Goal: Transaction & Acquisition: Purchase product/service

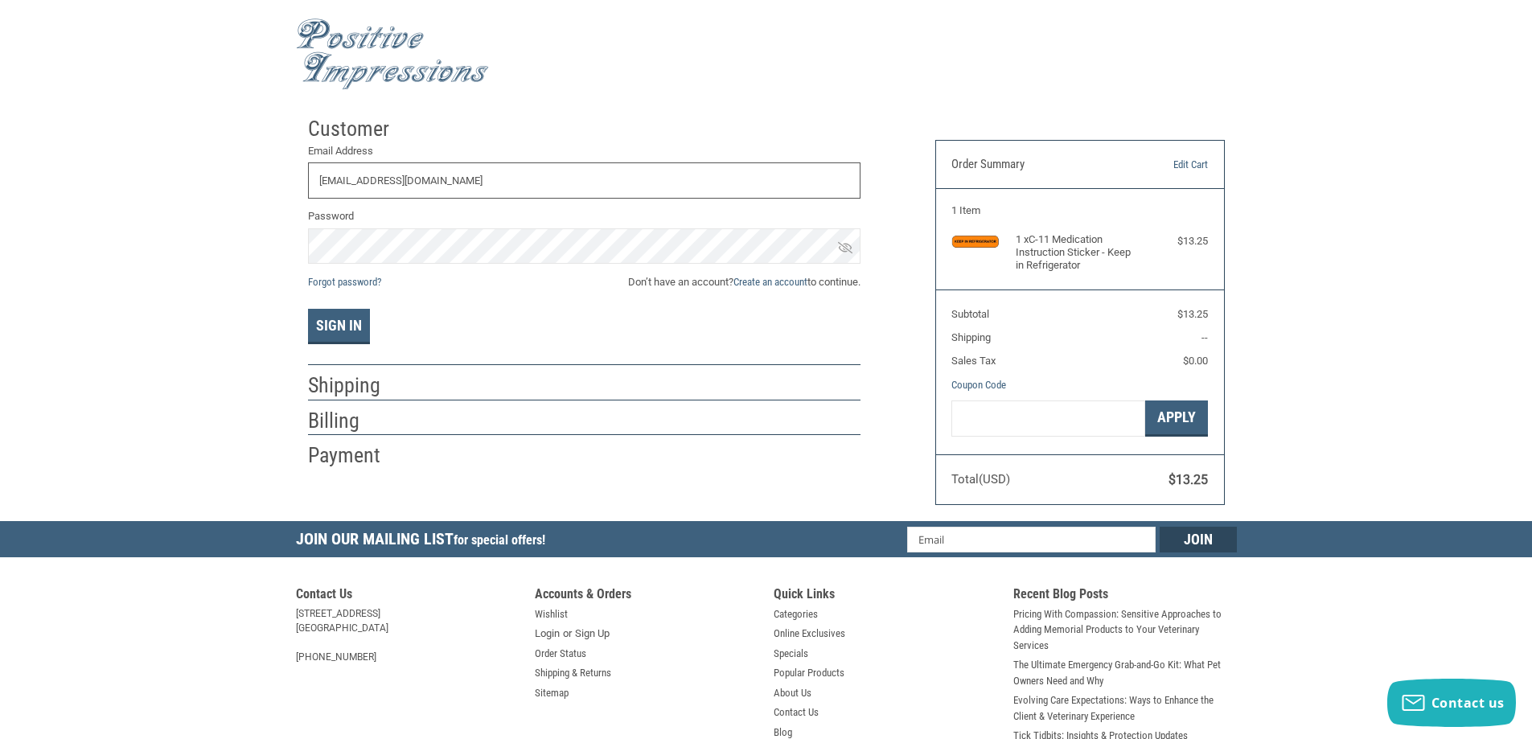
type input "[EMAIL_ADDRESS][DOMAIN_NAME]"
click at [308, 309] on button "Sign In" at bounding box center [339, 326] width 62 height 35
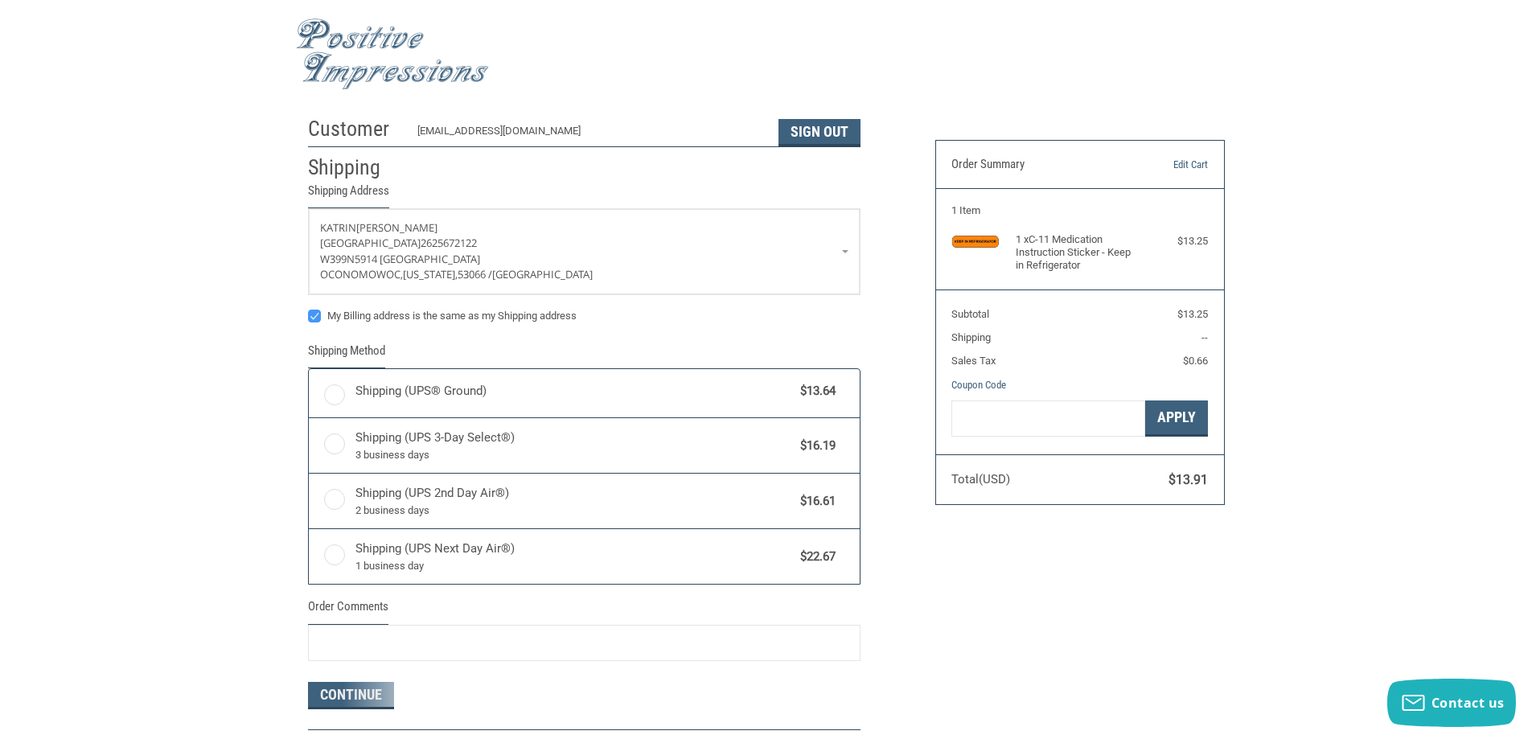
radio input "true"
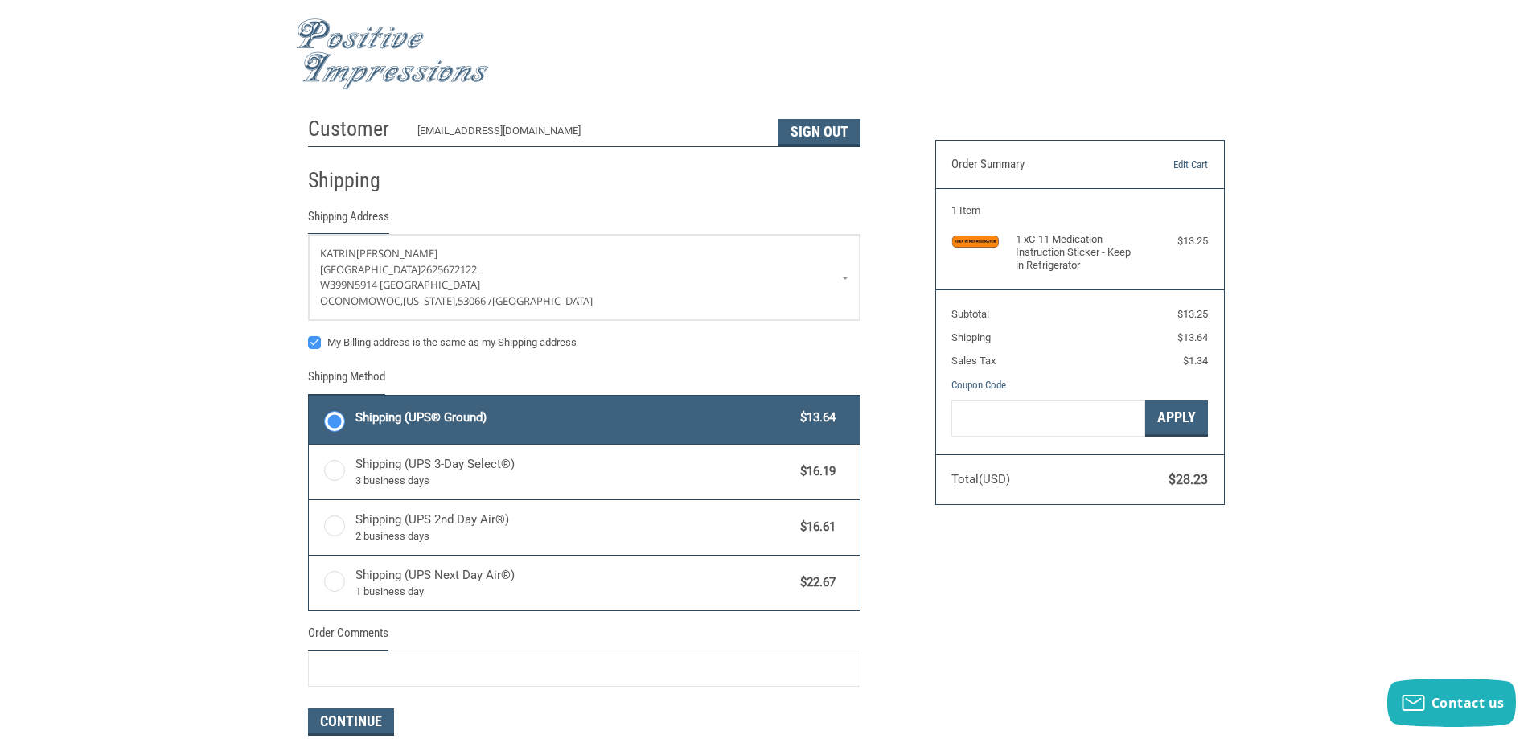
click at [1024, 568] on div "Customer oahvet@att.net Sign Out Shipping Shipping Address Katrin Witz Oconomow…" at bounding box center [766, 467] width 941 height 717
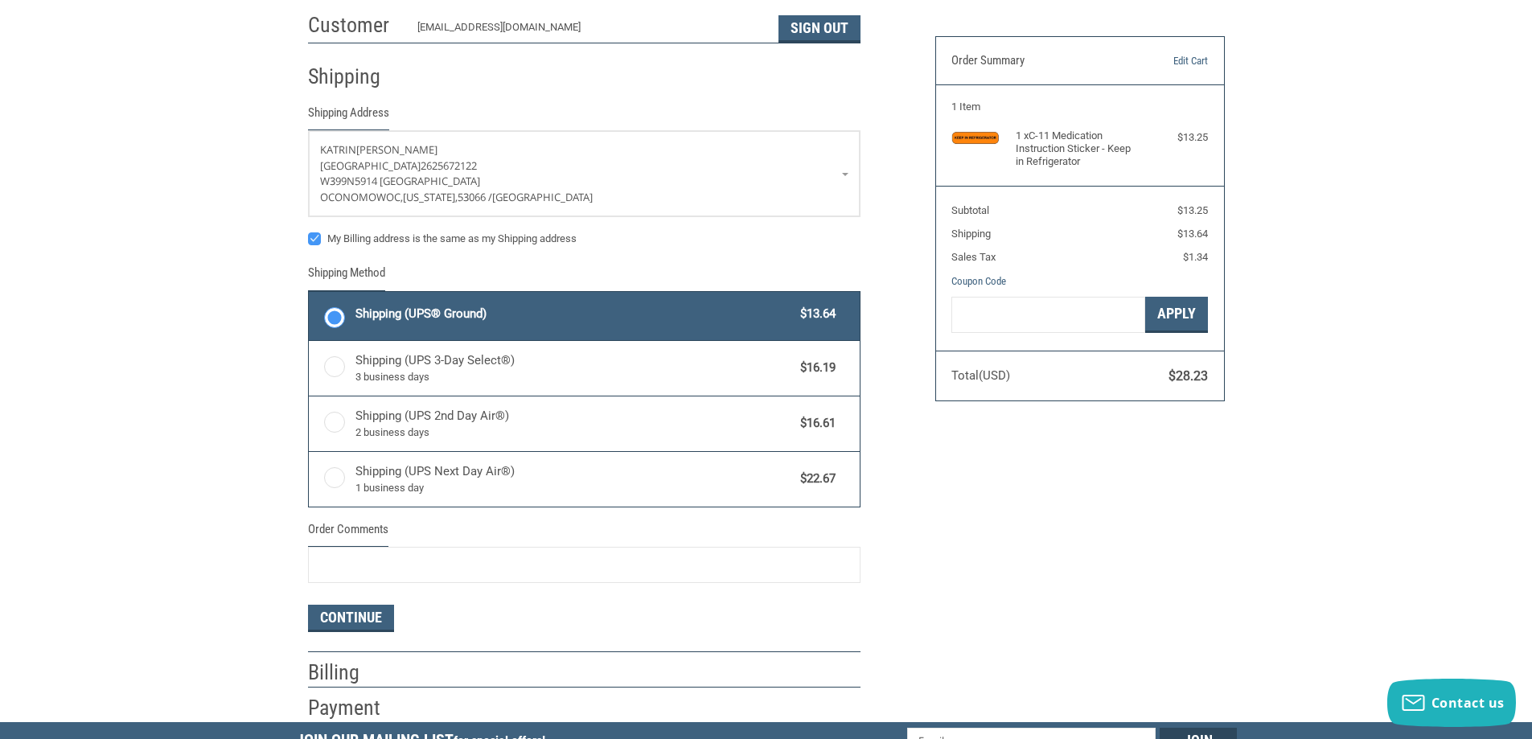
scroll to position [161, 0]
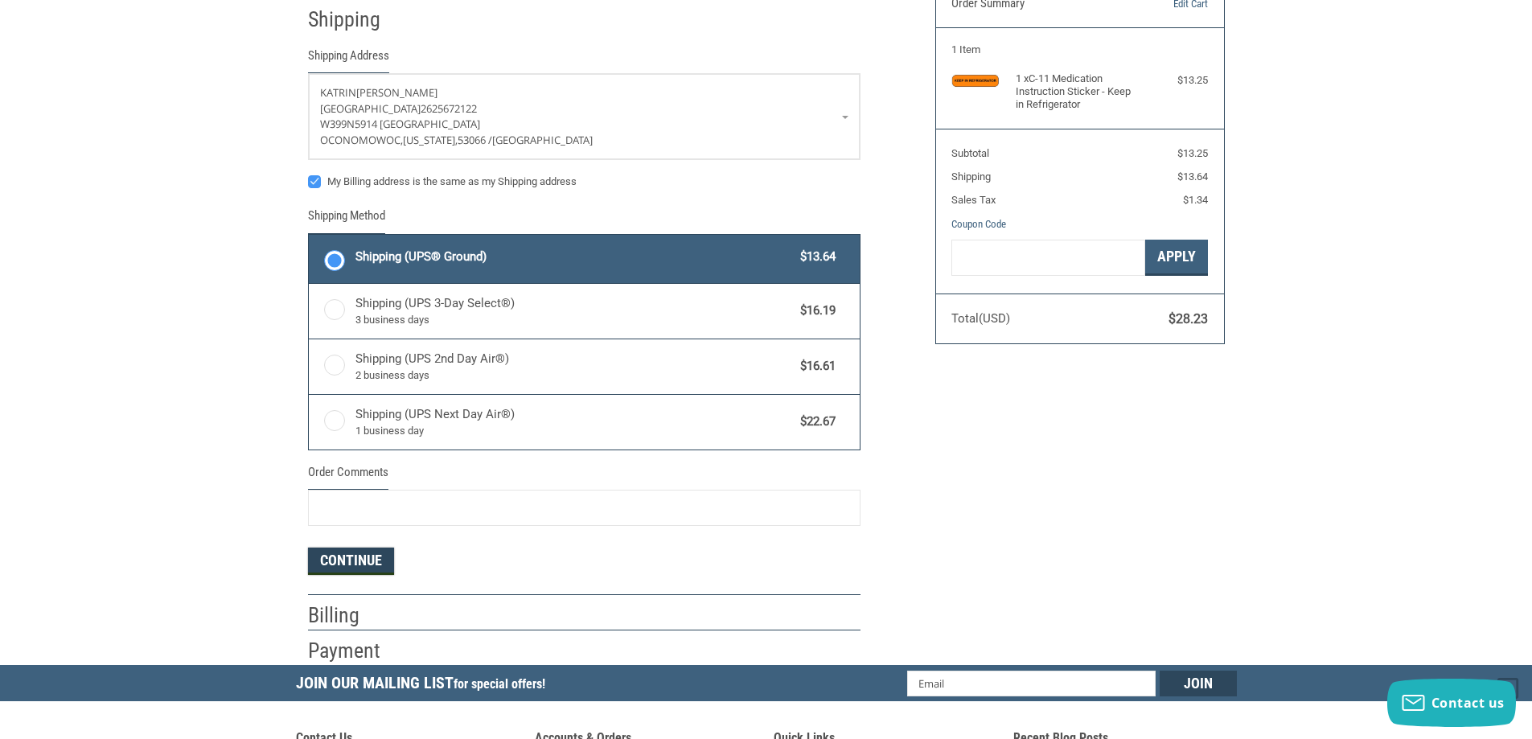
click at [342, 563] on button "Continue" at bounding box center [351, 560] width 86 height 27
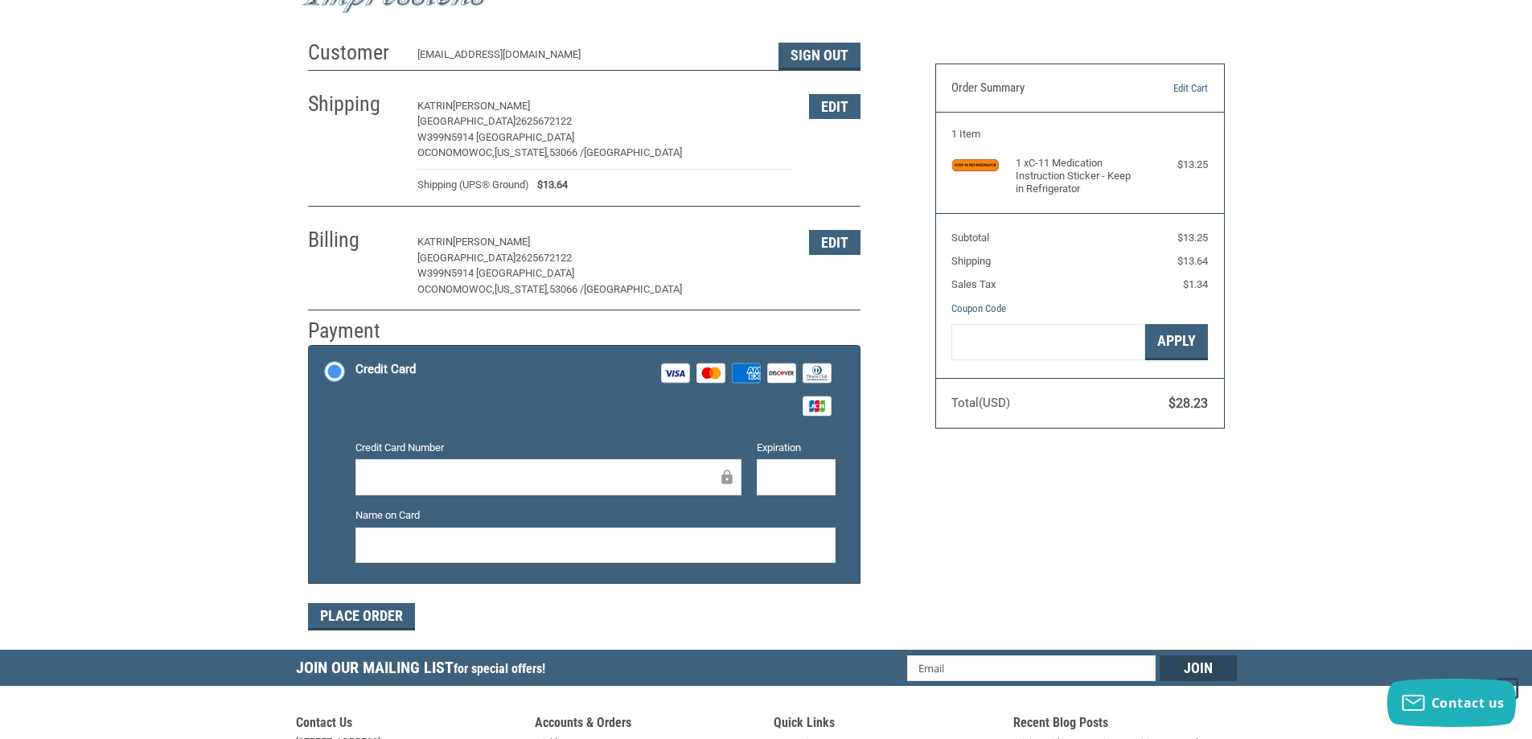
scroll to position [0, 0]
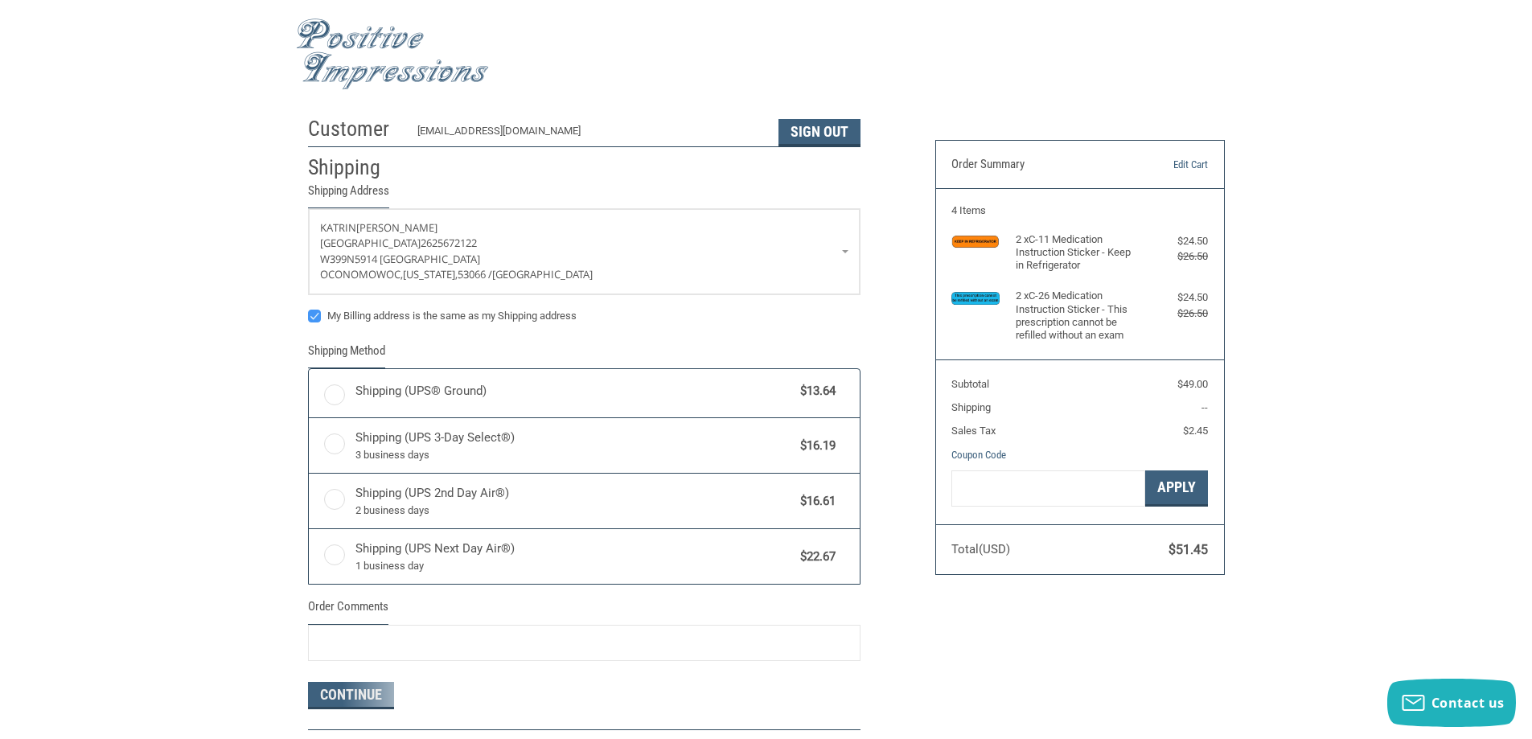
radio input "true"
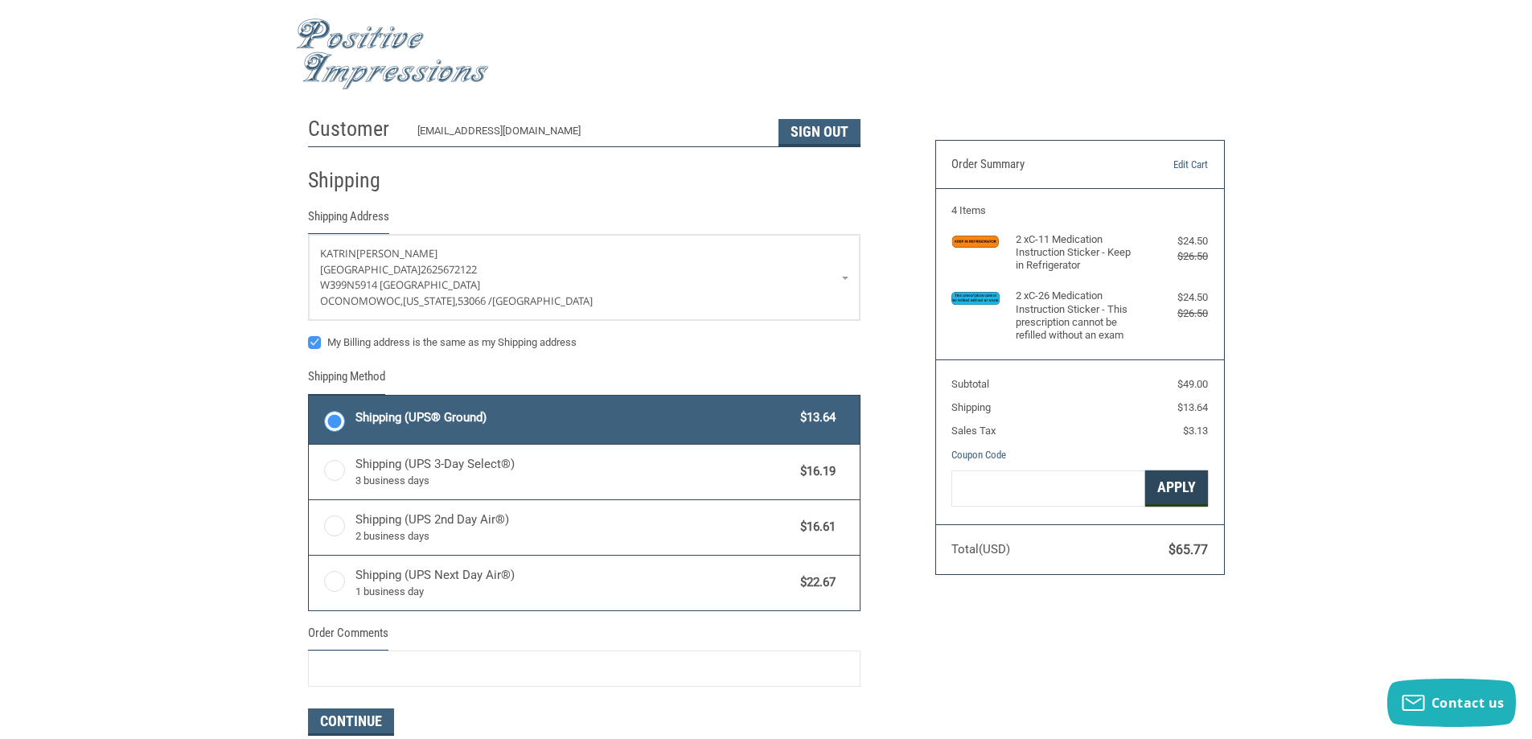
click at [1173, 491] on button "Apply" at bounding box center [1176, 488] width 63 height 36
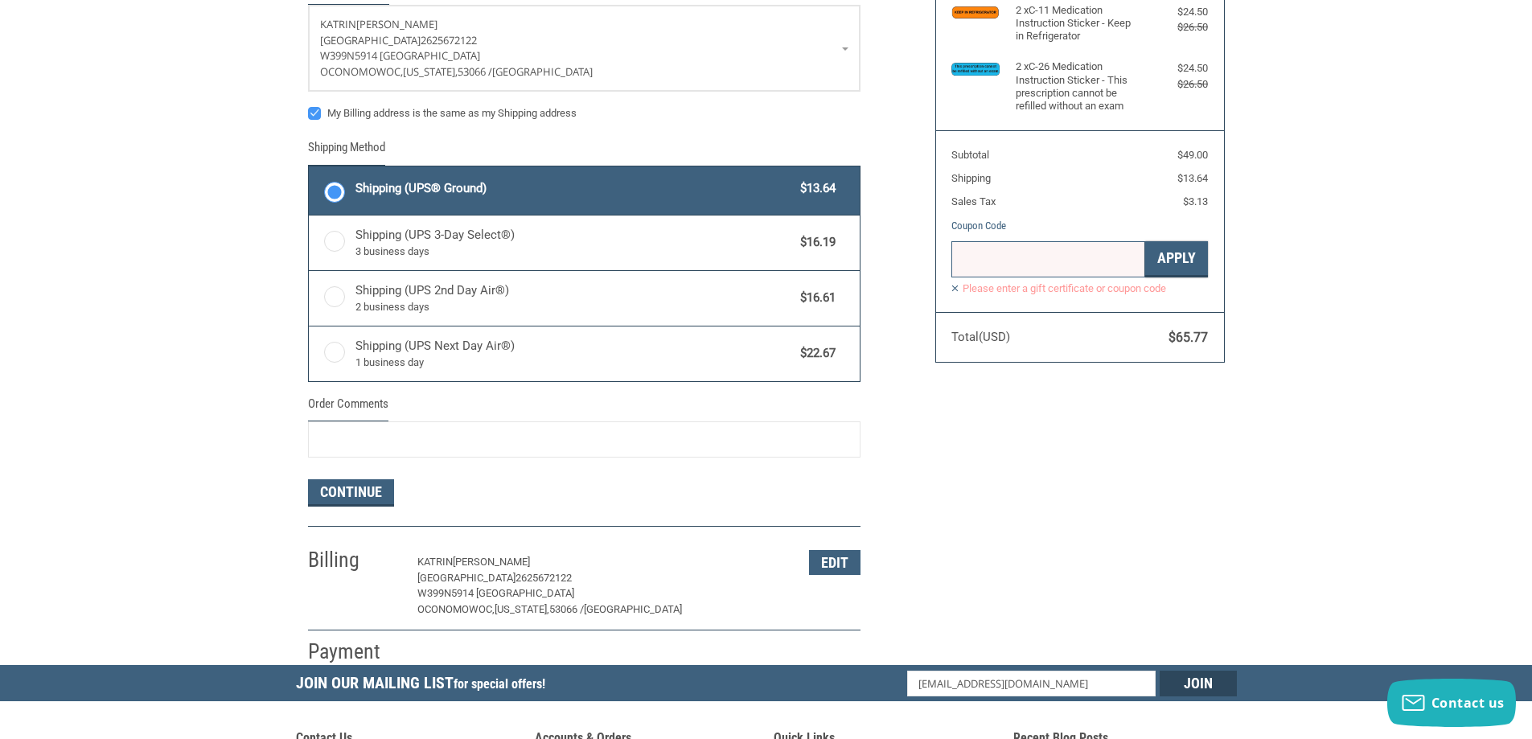
scroll to position [241, 0]
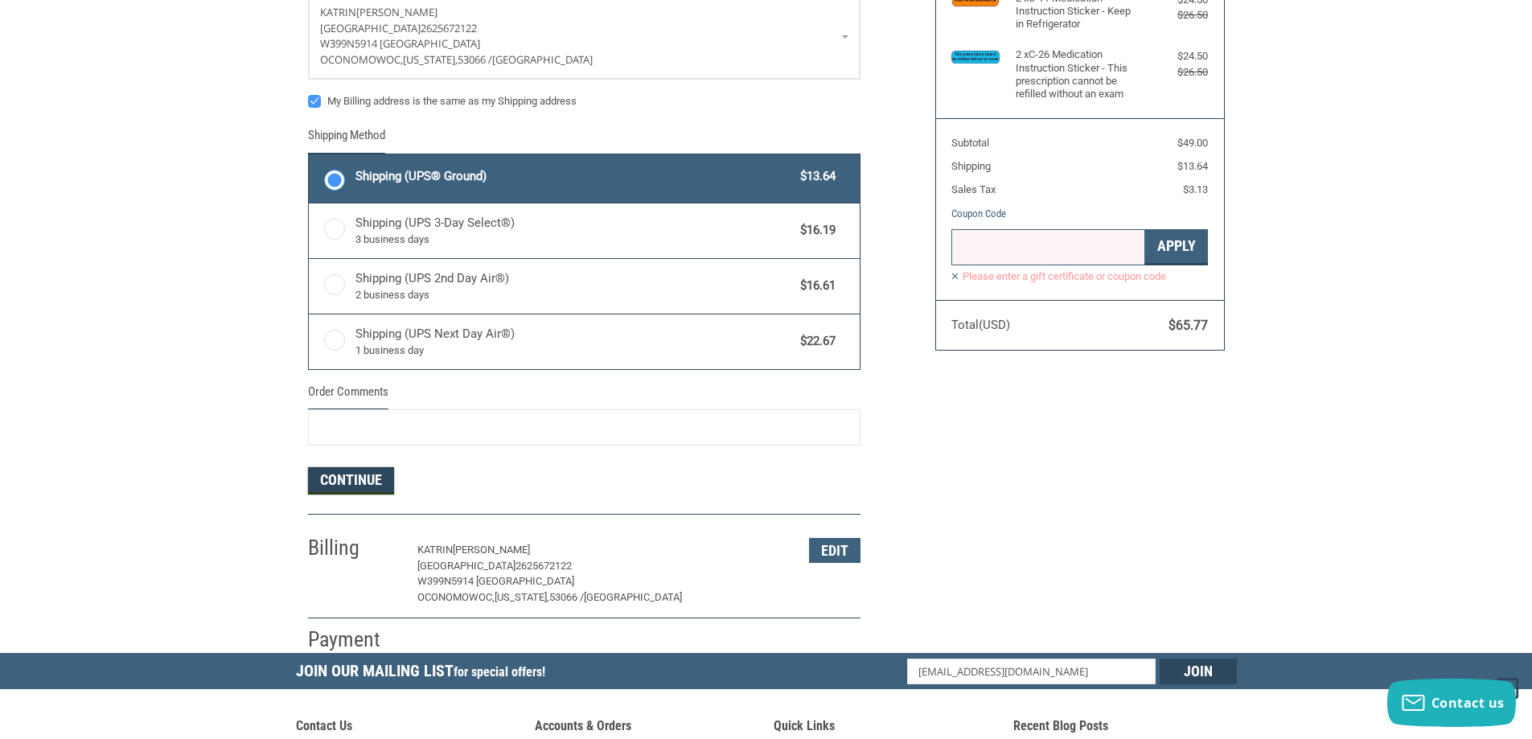
click at [335, 474] on button "Continue" at bounding box center [351, 480] width 86 height 27
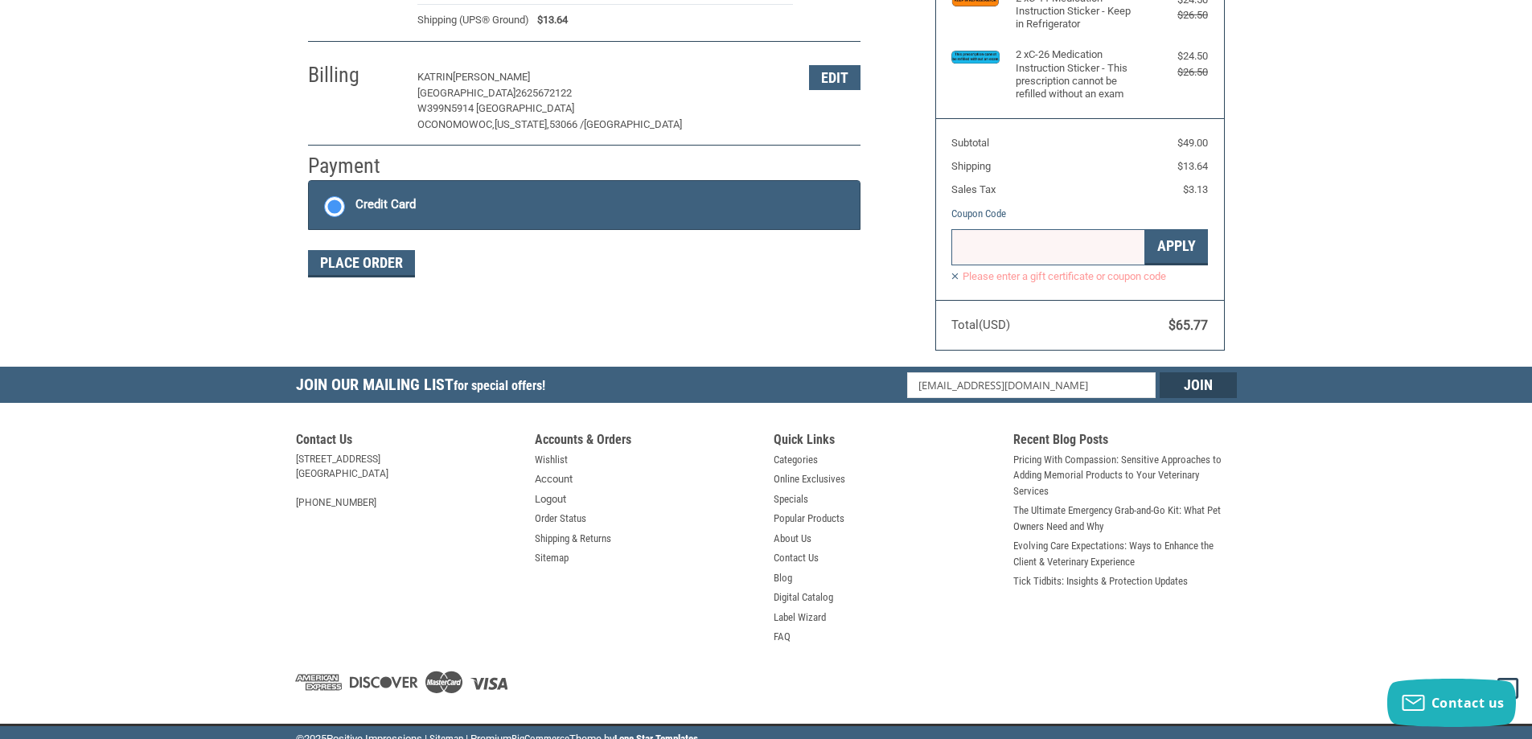
scroll to position [240, 0]
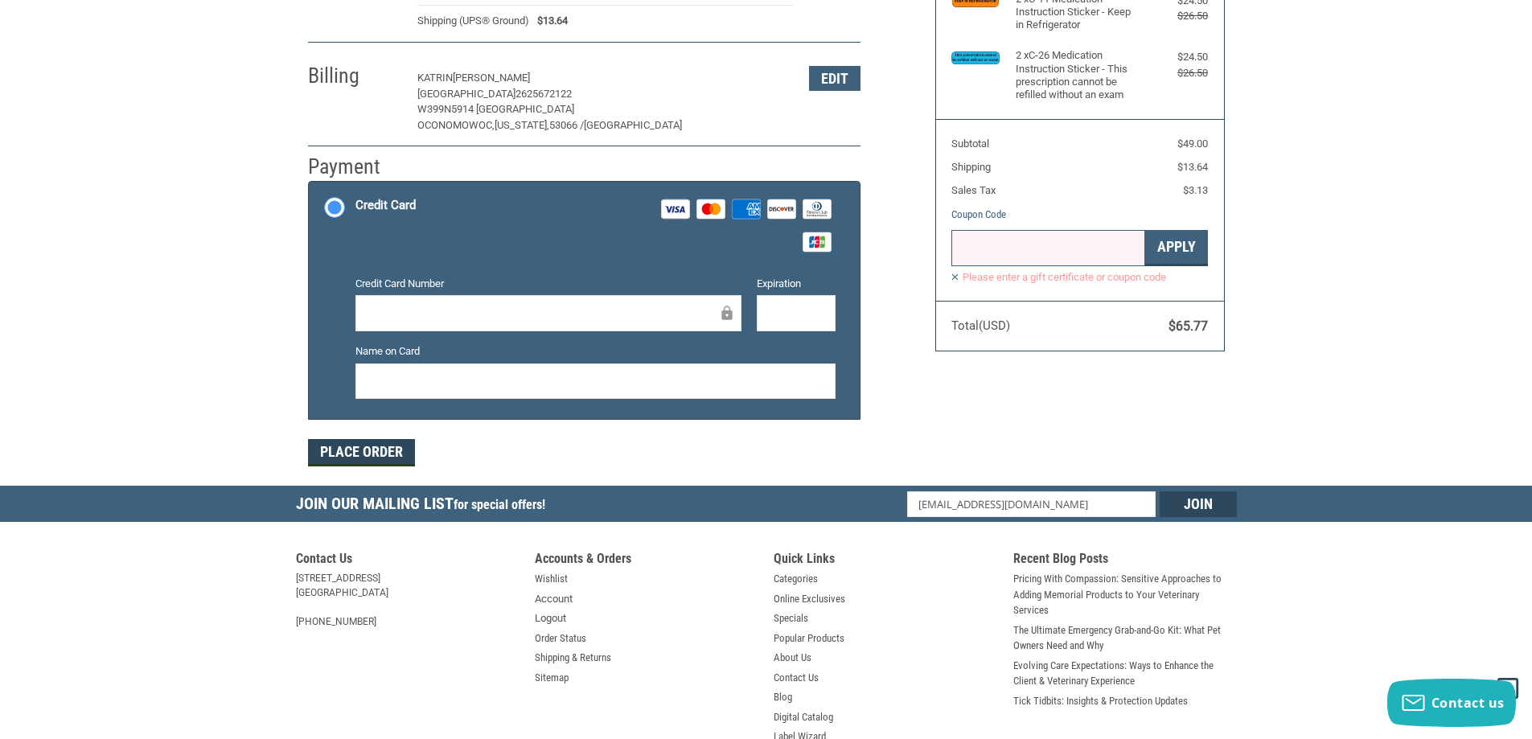
click at [356, 389] on div at bounding box center [595, 381] width 480 height 36
click at [397, 444] on button "Place Order" at bounding box center [361, 452] width 107 height 27
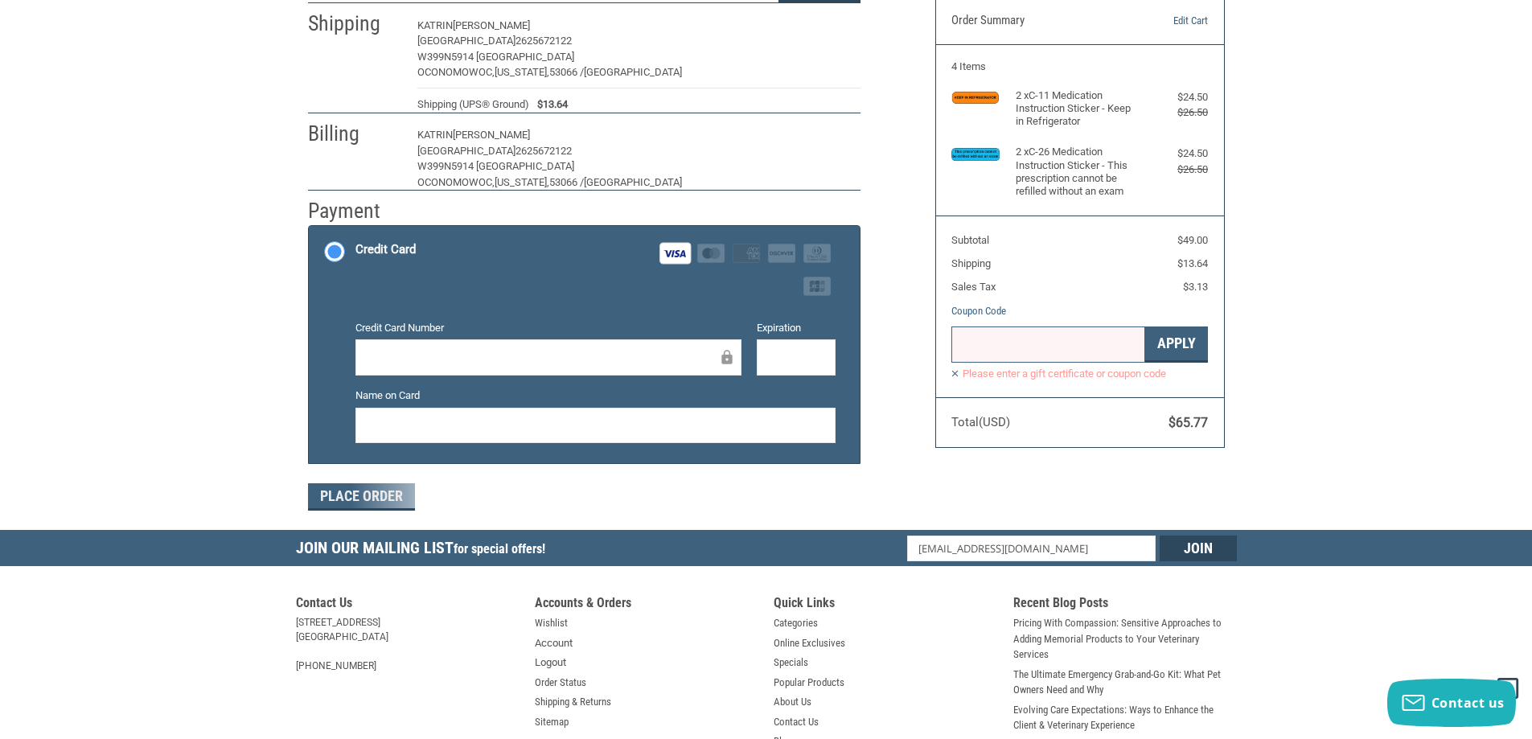
scroll to position [0, 0]
